Goal: Information Seeking & Learning: Learn about a topic

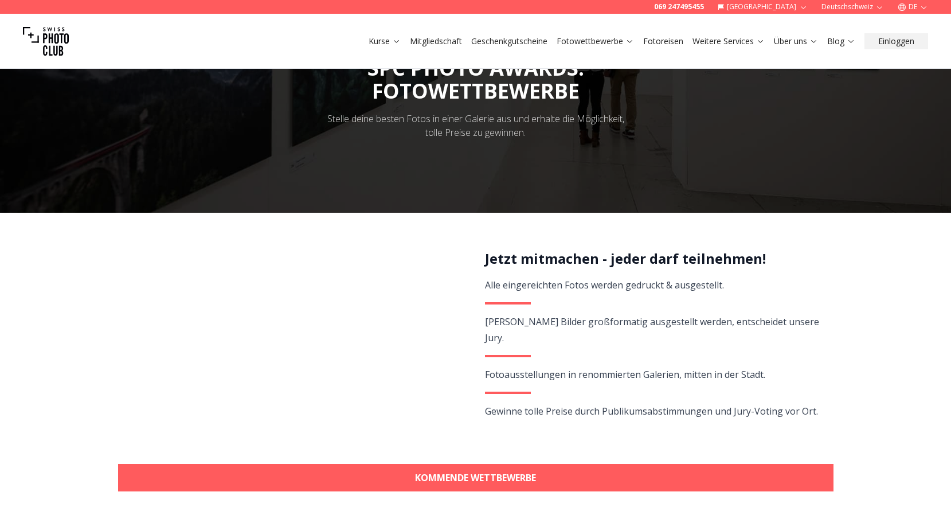
scroll to position [80, 1]
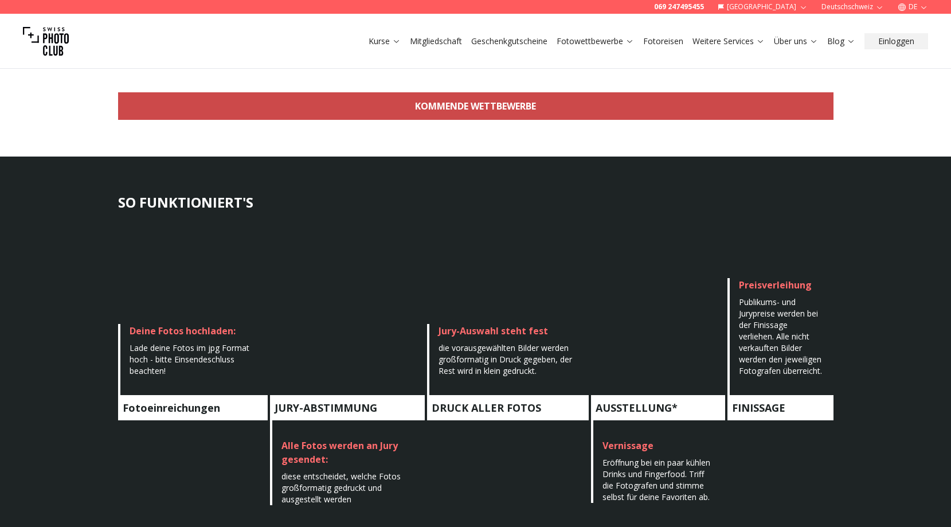
click at [401, 104] on link "KOMMENDE WETTBEWERBE" at bounding box center [475, 106] width 715 height 28
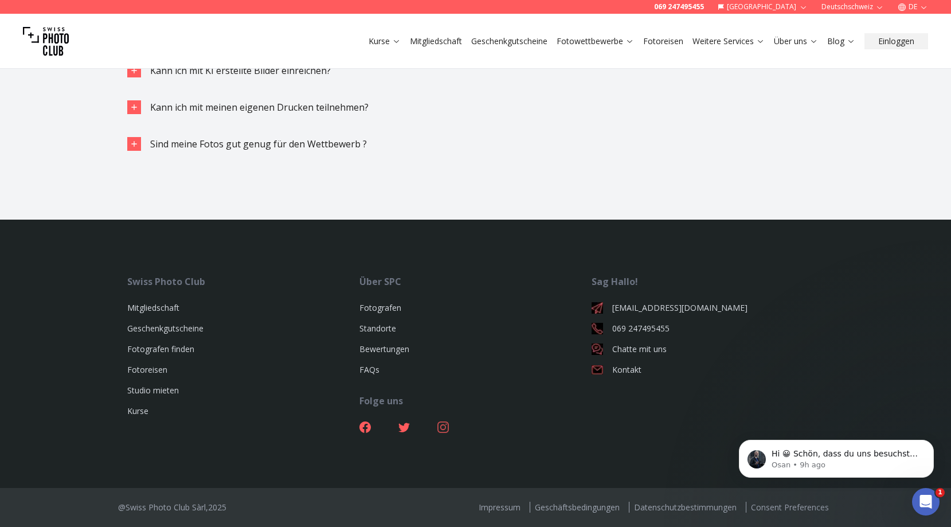
click at [441, 427] on icon at bounding box center [442, 426] width 11 height 11
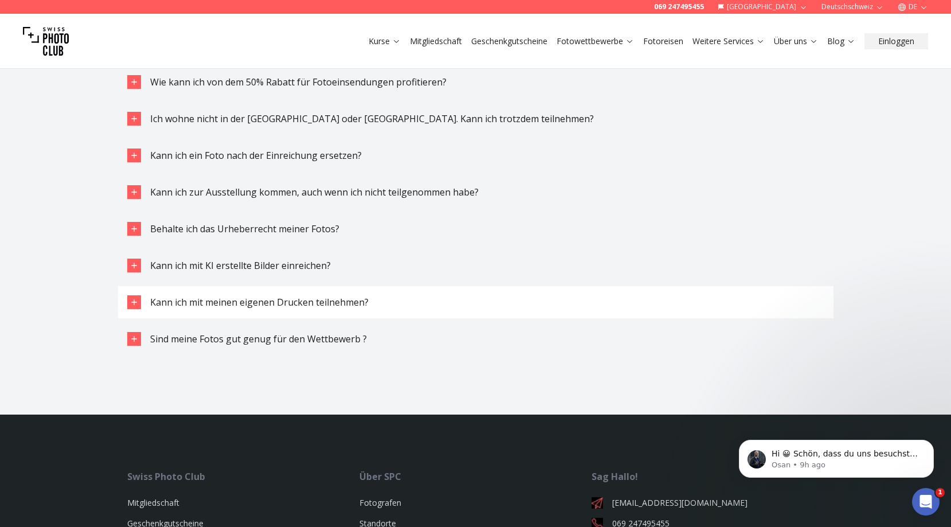
scroll to position [2862, 0]
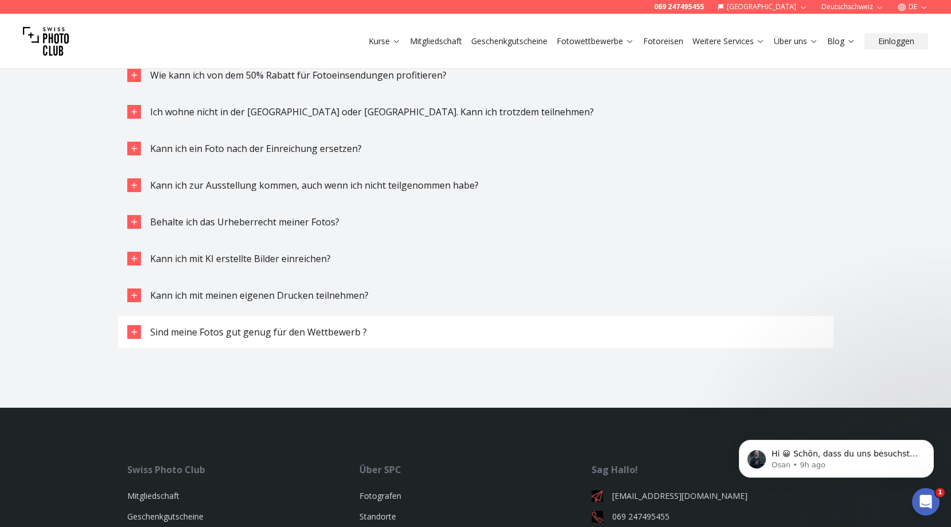
click at [291, 338] on span "Sind meine Fotos gut genug für den Wettbewerb ?" at bounding box center [258, 332] width 217 height 13
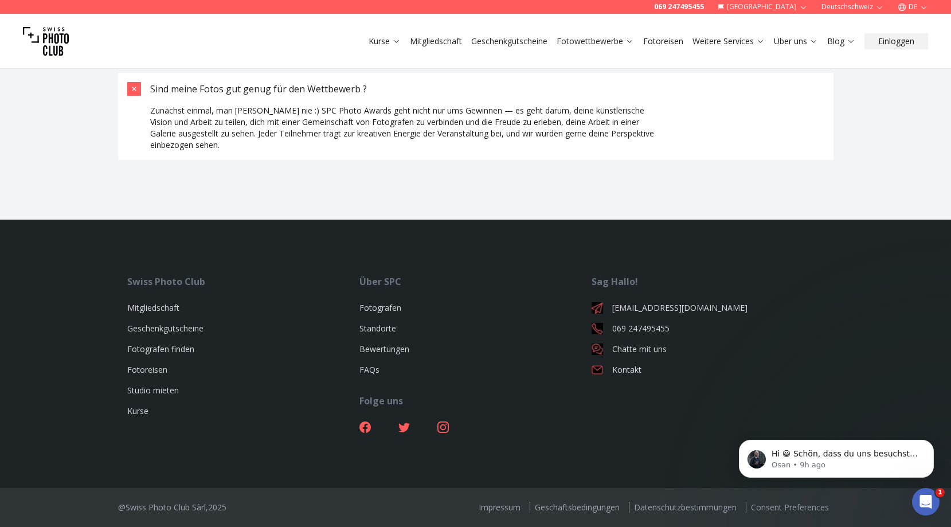
scroll to position [3106, 0]
click at [826, 459] on p "Hi 😀 Schön, dass du uns besuchst. Stell' uns gerne jederzeit Fragen oder hinter…" at bounding box center [846, 453] width 148 height 11
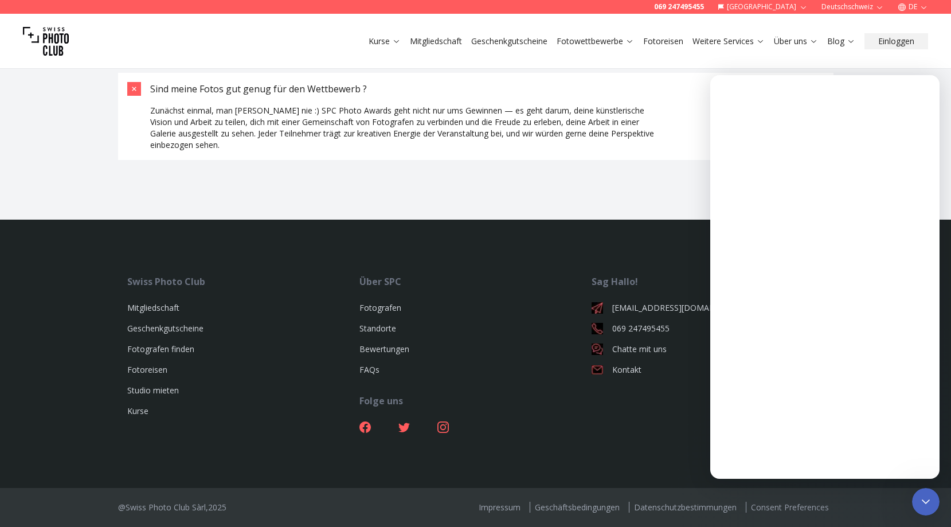
scroll to position [0, 0]
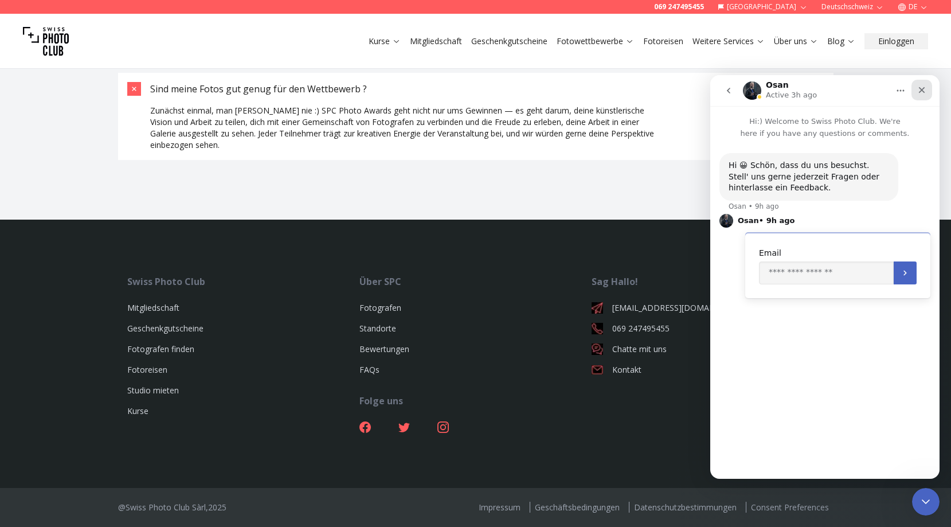
click at [929, 95] on div "Close" at bounding box center [922, 90] width 21 height 21
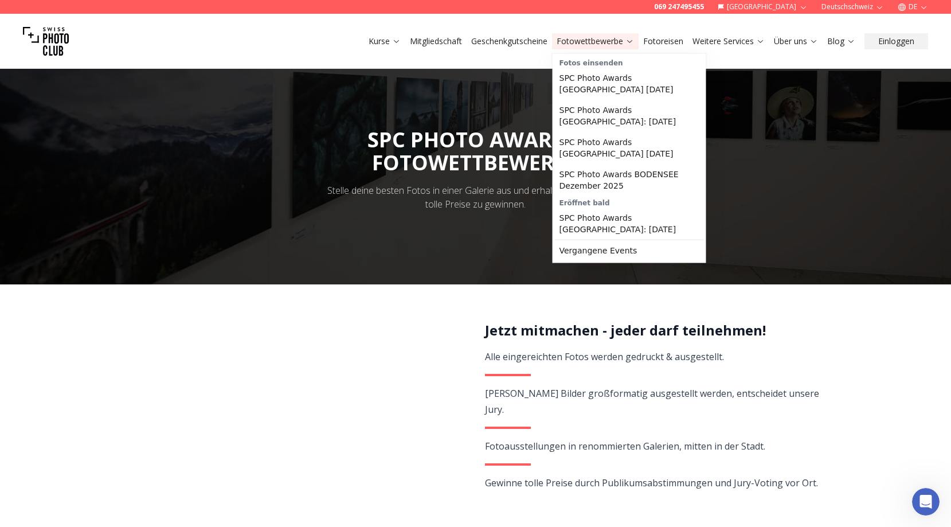
click at [585, 42] on link "Fotowettbewerbe" at bounding box center [595, 41] width 77 height 11
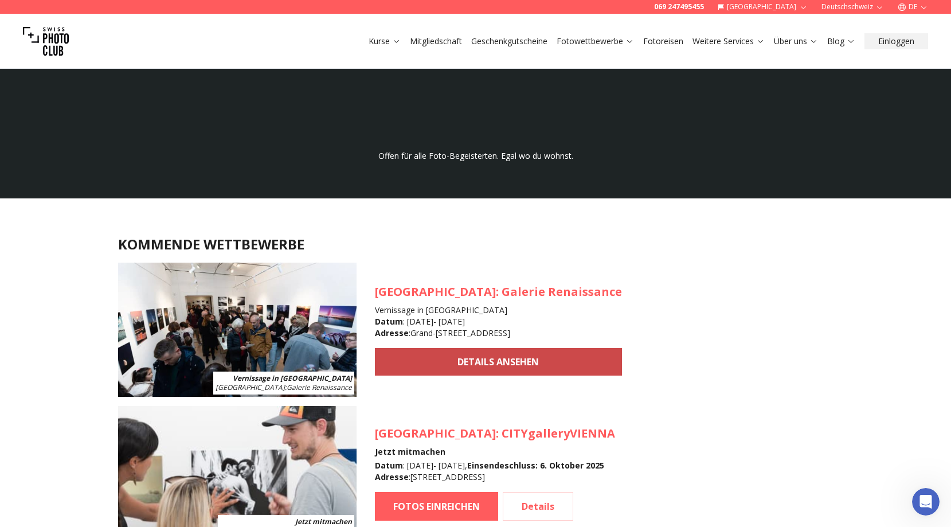
scroll to position [900, 0]
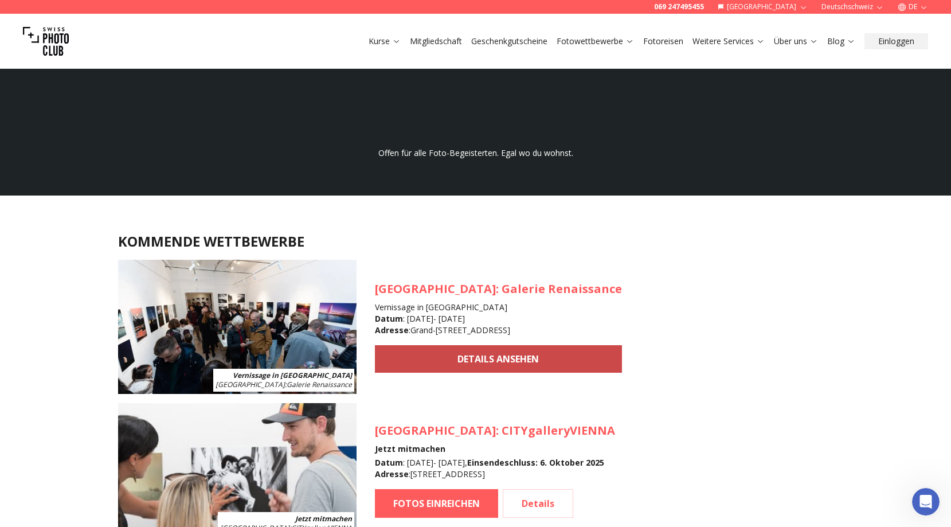
click at [453, 361] on link "DETAILS ANSEHEN" at bounding box center [498, 359] width 247 height 28
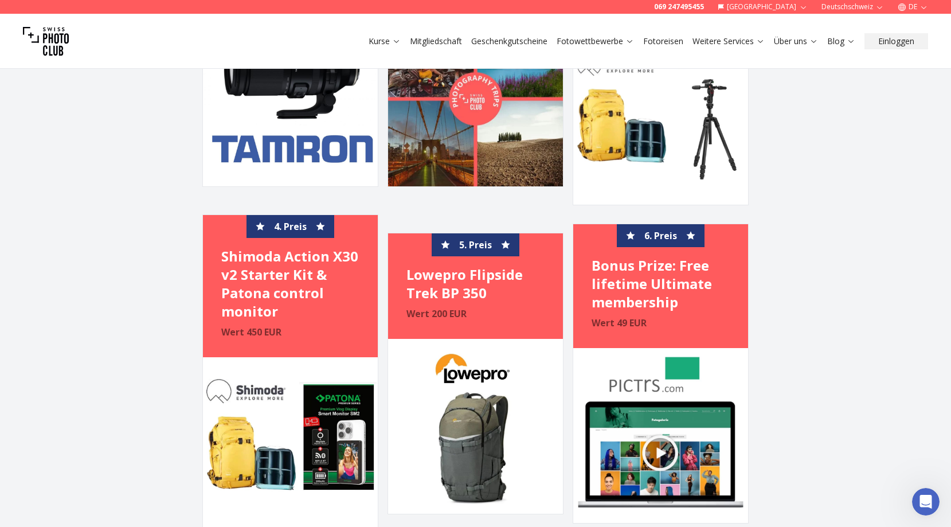
scroll to position [1696, 0]
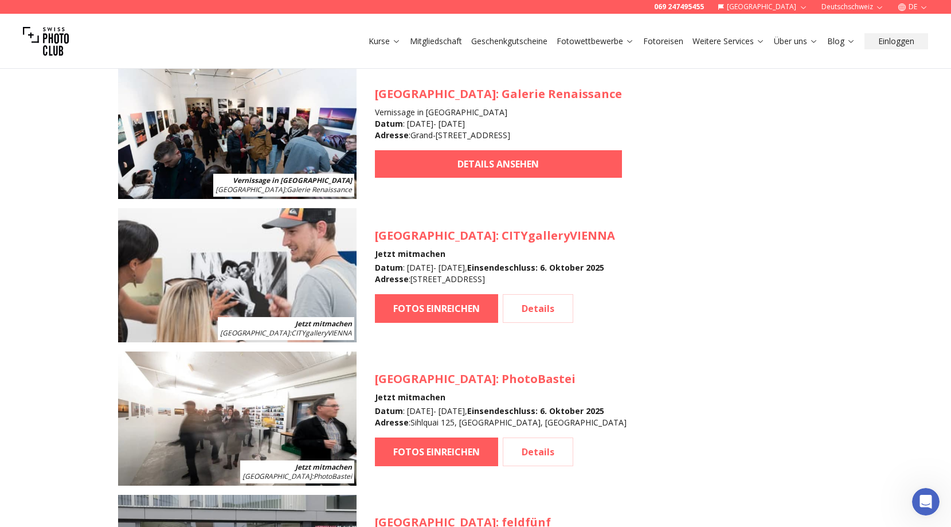
scroll to position [1004, 0]
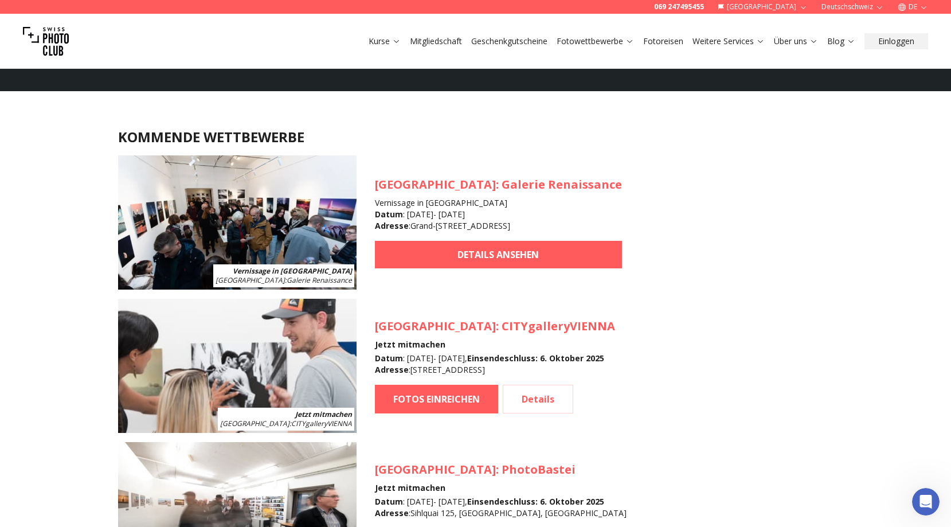
click at [51, 48] on img at bounding box center [46, 41] width 46 height 46
